Goal: Information Seeking & Learning: Find contact information

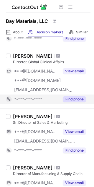
scroll to position [195, 0]
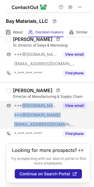
drag, startPoint x: 20, startPoint y: 99, endPoint x: 58, endPoint y: 126, distance: 46.5
click at [58, 126] on div "Aimee Luthringer Director of Manufacturing & Supply Chain ***@gmail.com ***@yah…" at bounding box center [51, 113] width 80 height 51
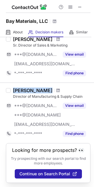
drag, startPoint x: 14, startPoint y: 89, endPoint x: 52, endPoint y: 91, distance: 38.2
click at [53, 91] on div "Aimee Luthringer" at bounding box center [51, 91] width 77 height 6
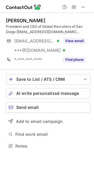
scroll to position [142, 94]
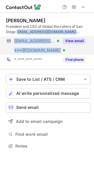
drag, startPoint x: 18, startPoint y: 34, endPoint x: 62, endPoint y: 41, distance: 43.6
click at [62, 41] on div "Judy Persona President and CEO of Global Recruiters of San Diego jpersona@grnsa…" at bounding box center [48, 41] width 84 height 47
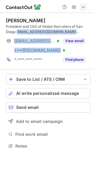
click at [82, 7] on span at bounding box center [83, 7] width 5 height 5
